Goal: Information Seeking & Learning: Learn about a topic

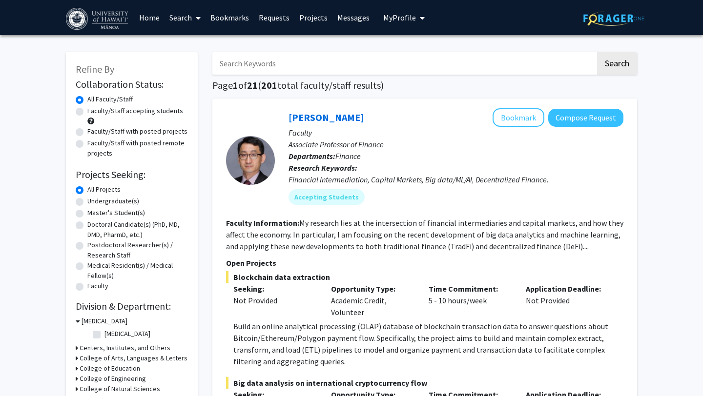
click at [126, 201] on label "Undergraduate(s)" at bounding box center [113, 201] width 52 height 10
click at [94, 201] on input "Undergraduate(s)" at bounding box center [90, 199] width 6 height 6
radio input "true"
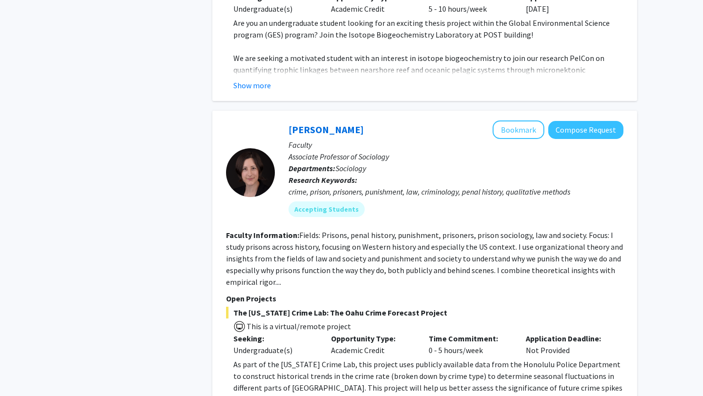
scroll to position [3813, 0]
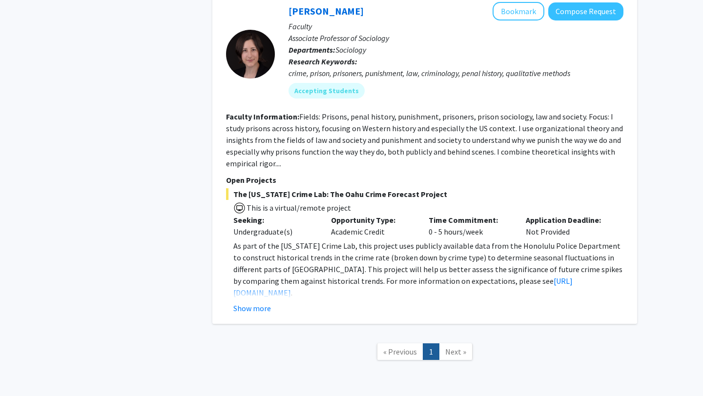
click at [455, 347] on span "Next »" at bounding box center [455, 352] width 21 height 10
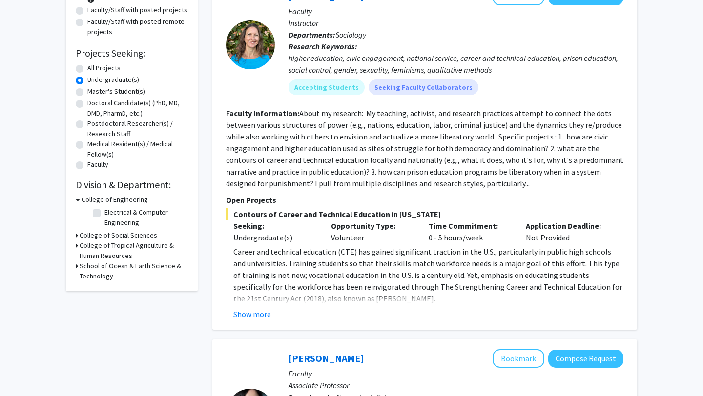
scroll to position [120, 0]
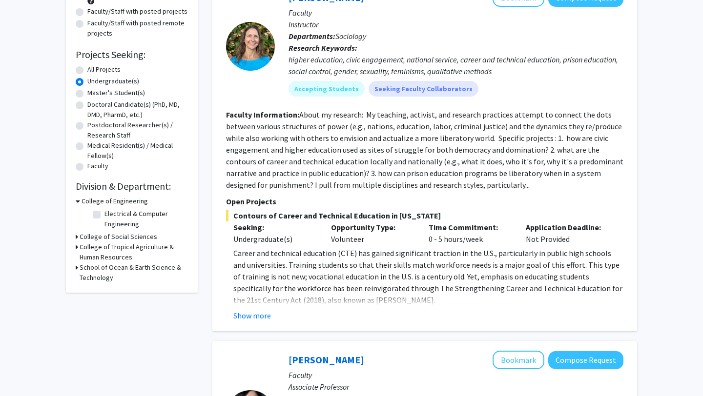
click at [111, 72] on label "All Projects" at bounding box center [103, 69] width 33 height 10
click at [94, 71] on input "All Projects" at bounding box center [90, 67] width 6 height 6
radio input "true"
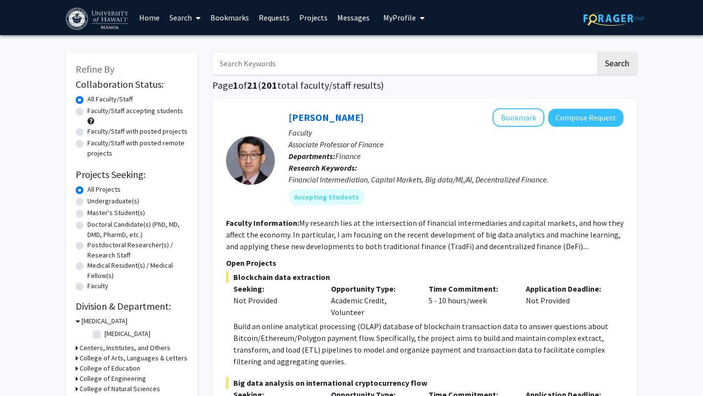
click at [125, 115] on label "Faculty/Staff accepting students" at bounding box center [135, 111] width 96 height 10
click at [94, 112] on input "Faculty/Staff accepting students" at bounding box center [90, 109] width 6 height 6
radio input "true"
click at [169, 143] on label "Faculty/Staff with posted remote projects" at bounding box center [137, 148] width 101 height 20
click at [94, 143] on input "Faculty/Staff with posted remote projects" at bounding box center [90, 141] width 6 height 6
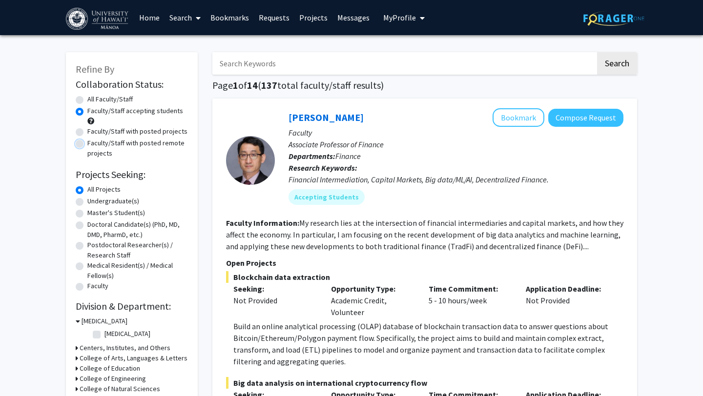
radio input "true"
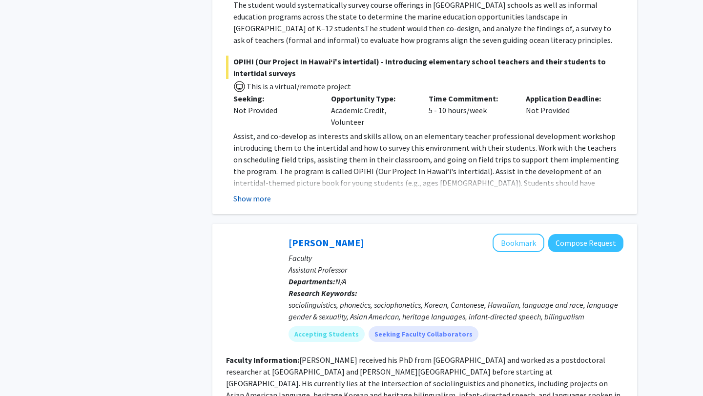
scroll to position [1078, 0]
click at [260, 192] on button "Show more" at bounding box center [252, 198] width 38 height 12
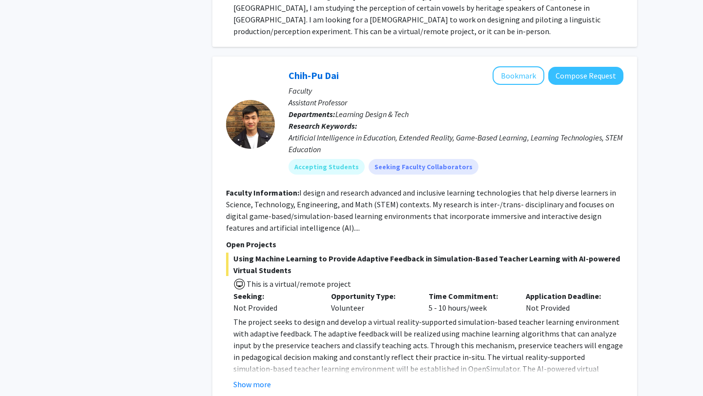
scroll to position [1694, 0]
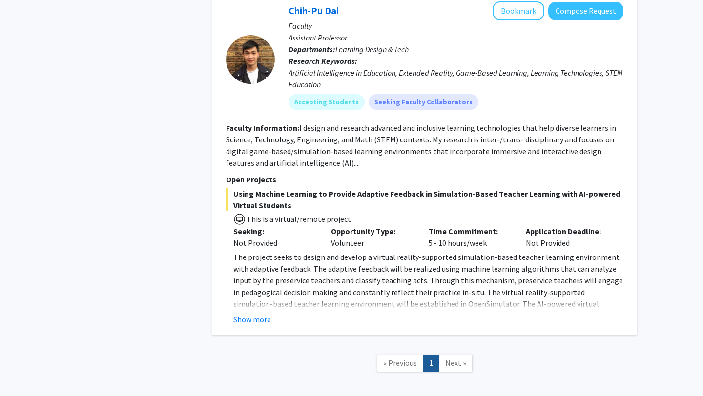
click at [451, 358] on span "Next »" at bounding box center [455, 363] width 21 height 10
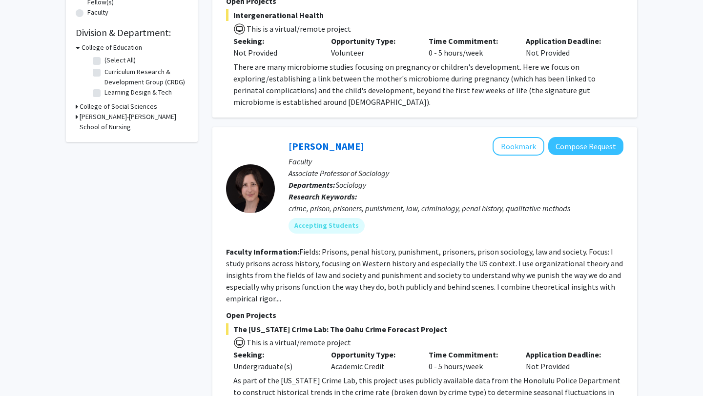
scroll to position [36, 0]
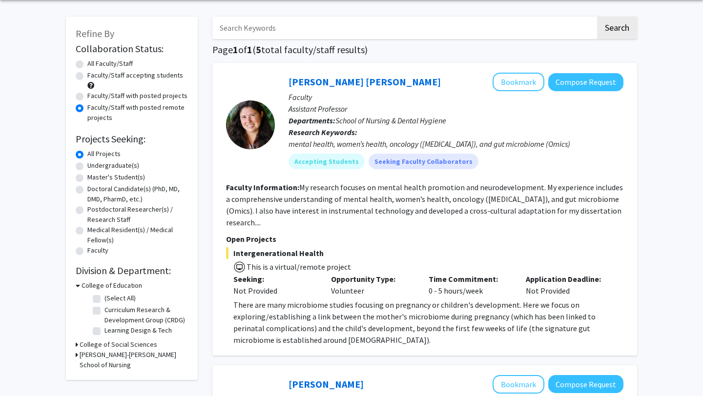
click at [122, 69] on div "All Faculty/Staff" at bounding box center [132, 65] width 112 height 12
click at [124, 76] on label "Faculty/Staff accepting students" at bounding box center [135, 75] width 96 height 10
click at [94, 76] on input "Faculty/Staff accepting students" at bounding box center [90, 73] width 6 height 6
radio input "true"
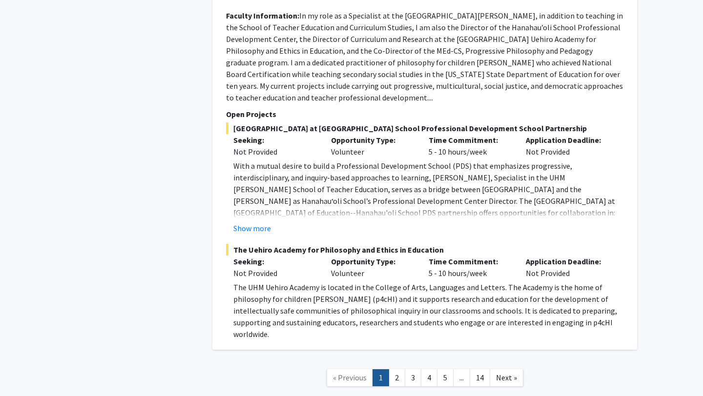
scroll to position [5833, 0]
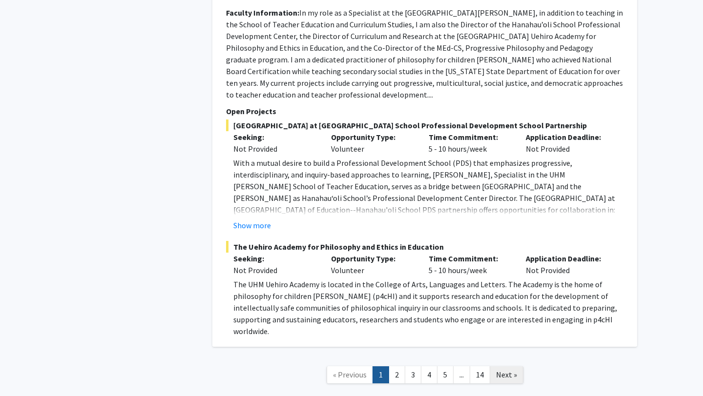
click at [507, 367] on link "Next »" at bounding box center [507, 375] width 34 height 17
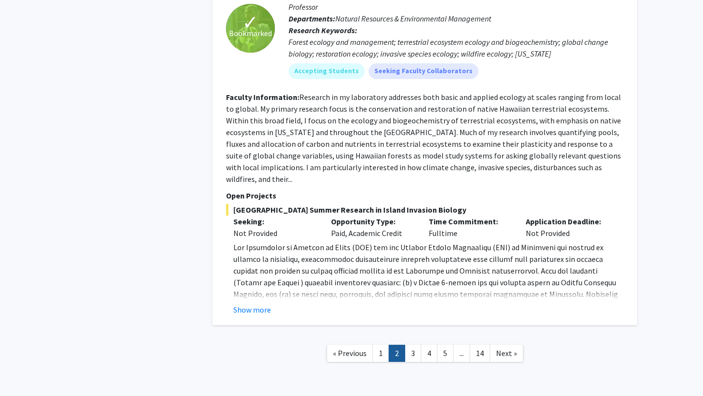
scroll to position [2992, 0]
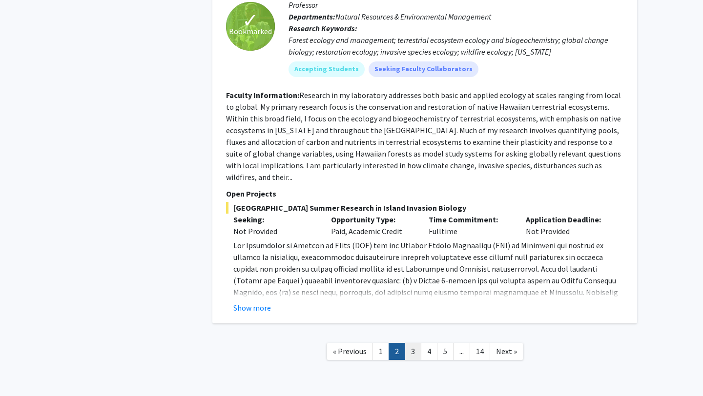
click at [412, 343] on link "3" at bounding box center [413, 351] width 17 height 17
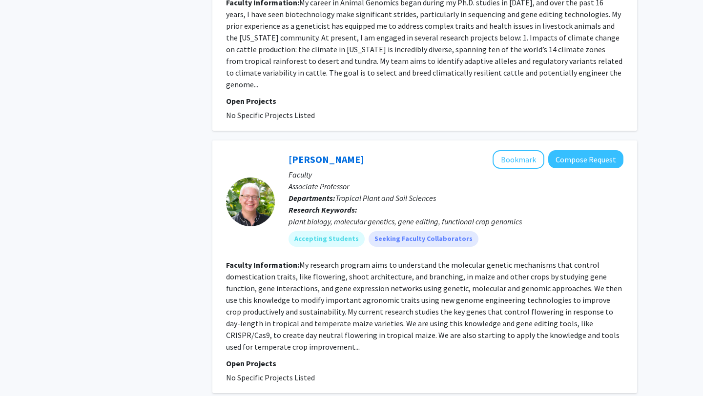
scroll to position [2398, 0]
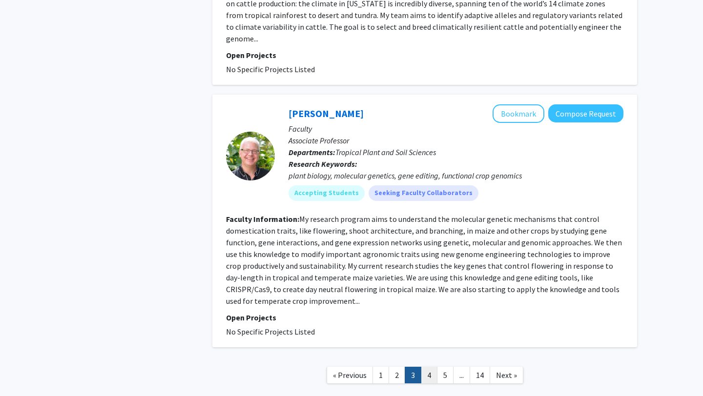
click at [431, 367] on link "4" at bounding box center [429, 375] width 17 height 17
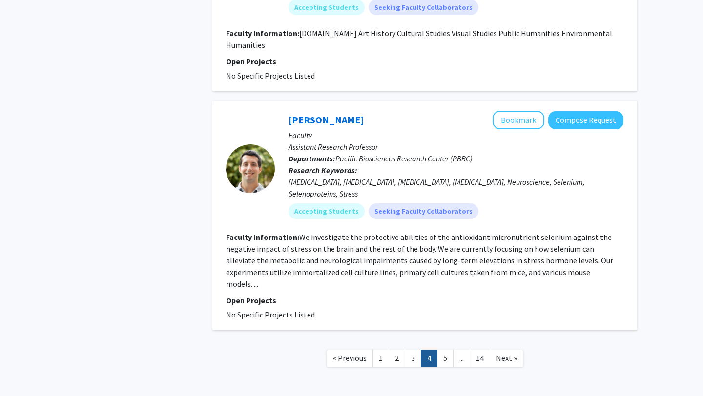
scroll to position [2067, 0]
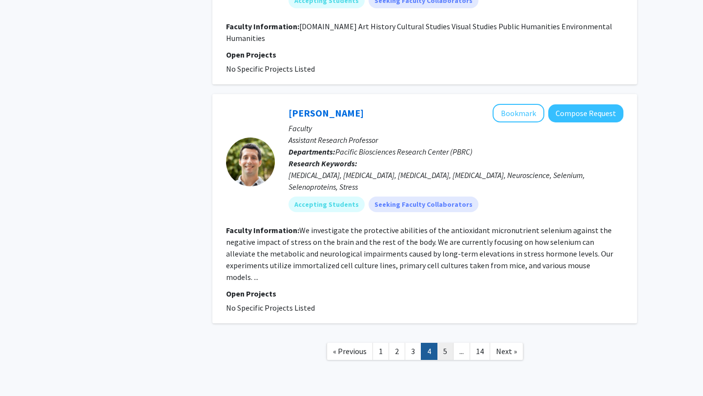
click at [444, 343] on link "5" at bounding box center [445, 351] width 17 height 17
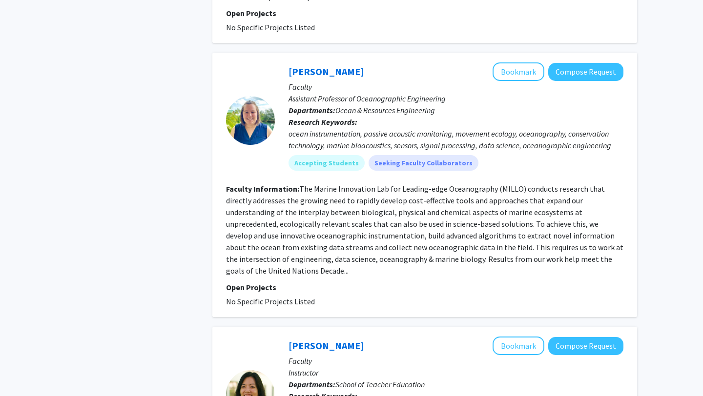
scroll to position [762, 0]
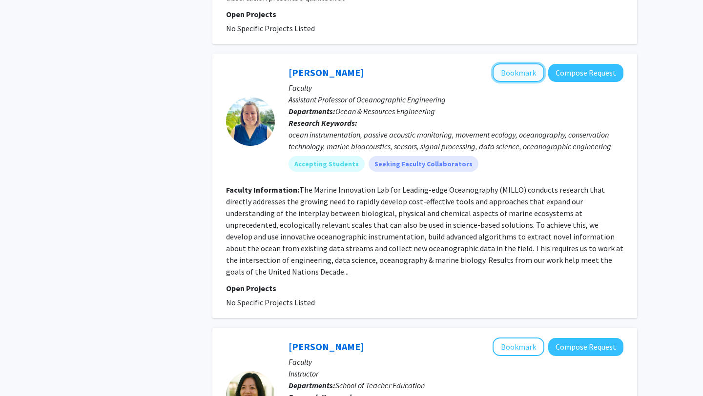
click at [519, 63] on button "Bookmark" at bounding box center [518, 72] width 52 height 19
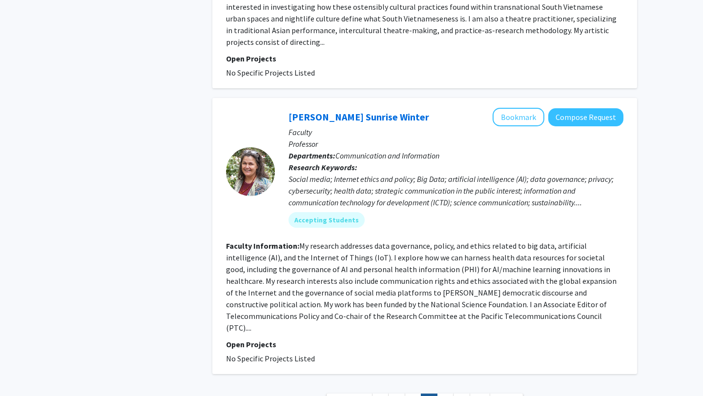
scroll to position [2266, 0]
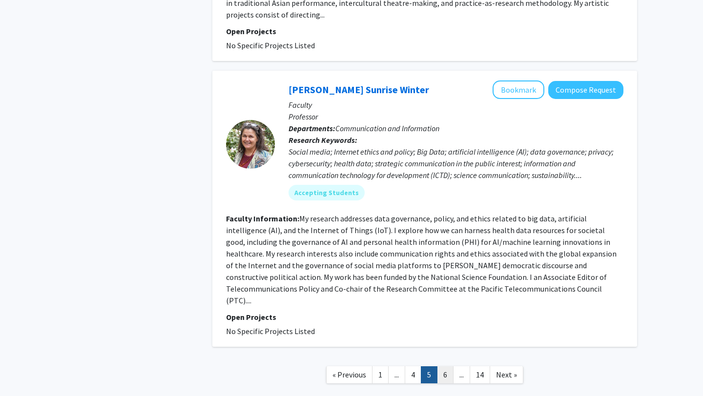
click at [449, 367] on link "6" at bounding box center [445, 375] width 17 height 17
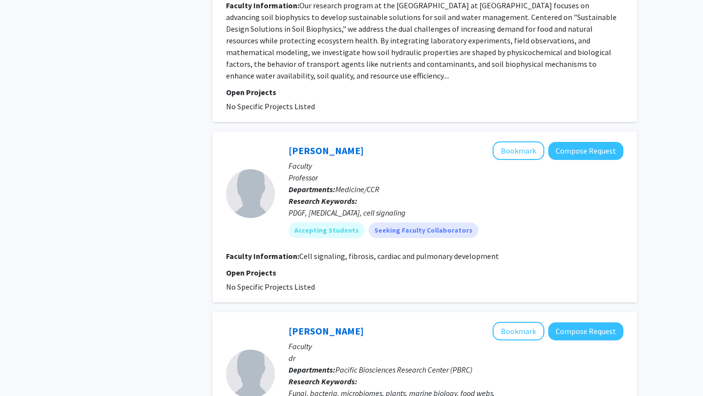
scroll to position [2371, 0]
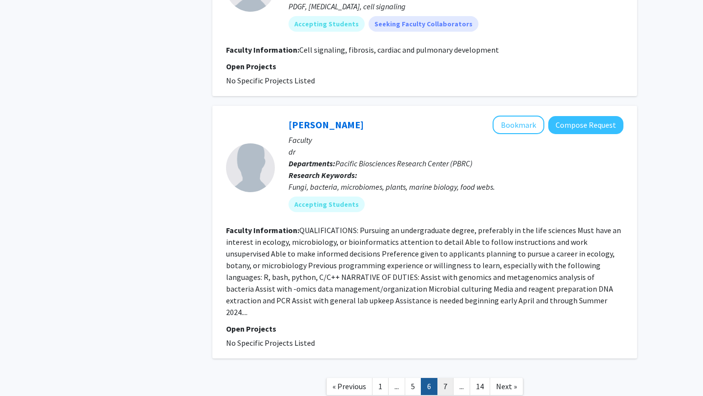
click at [443, 378] on link "7" at bounding box center [445, 386] width 17 height 17
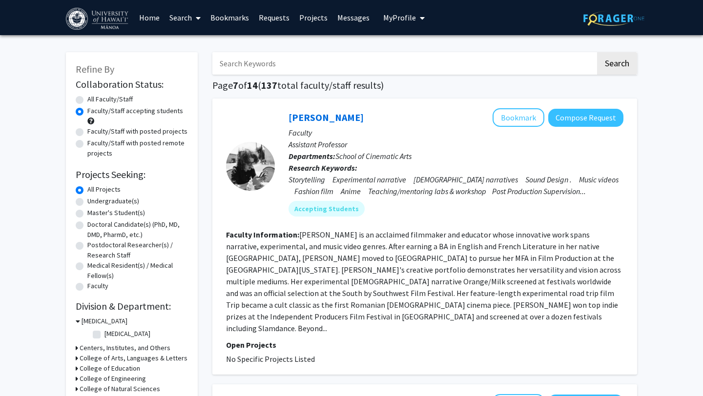
click at [148, 102] on div "All Faculty/Staff" at bounding box center [132, 100] width 112 height 12
click at [87, 99] on label "All Faculty/Staff" at bounding box center [109, 99] width 45 height 10
click at [87, 99] on input "All Faculty/Staff" at bounding box center [90, 97] width 6 height 6
radio input "true"
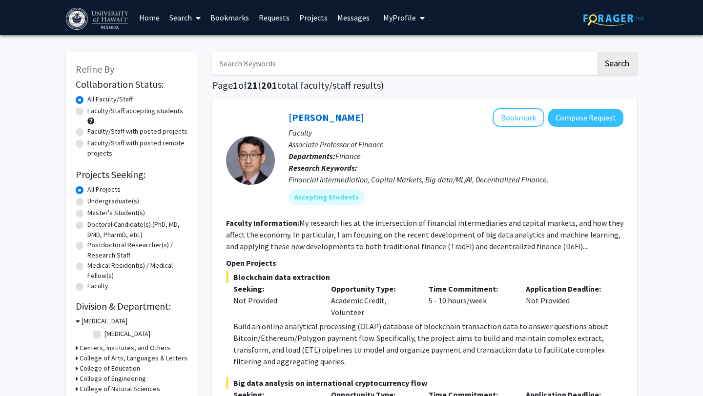
click at [179, 22] on link "Search" at bounding box center [184, 17] width 41 height 34
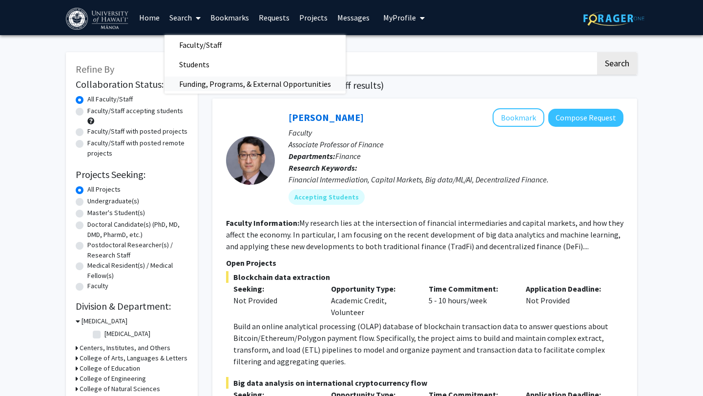
click at [214, 85] on span "Funding, Programs, & External Opportunities" at bounding box center [254, 84] width 181 height 20
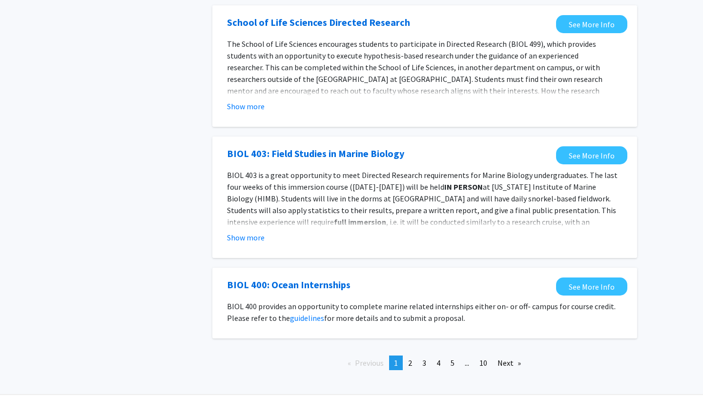
scroll to position [990, 0]
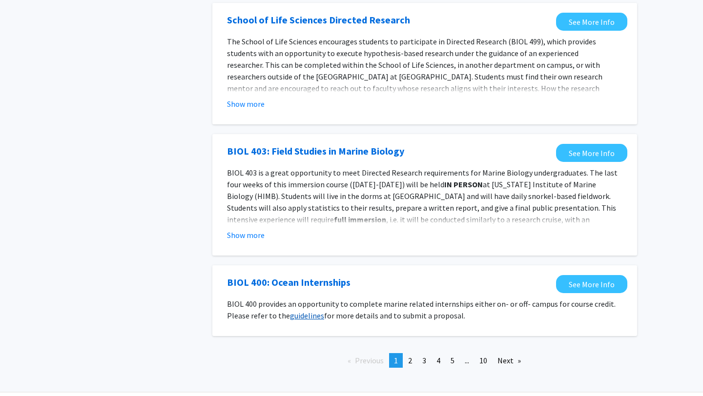
click at [316, 311] on link "guidelines" at bounding box center [307, 316] width 34 height 10
click at [588, 275] on link "See More Info" at bounding box center [591, 284] width 71 height 18
click at [415, 353] on link "page 2" at bounding box center [410, 360] width 14 height 15
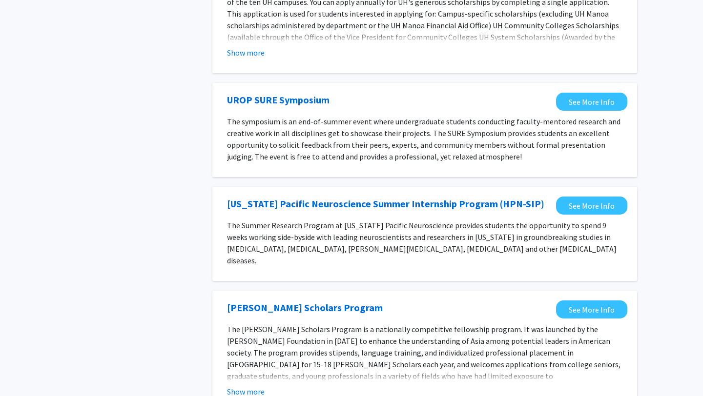
scroll to position [860, 0]
